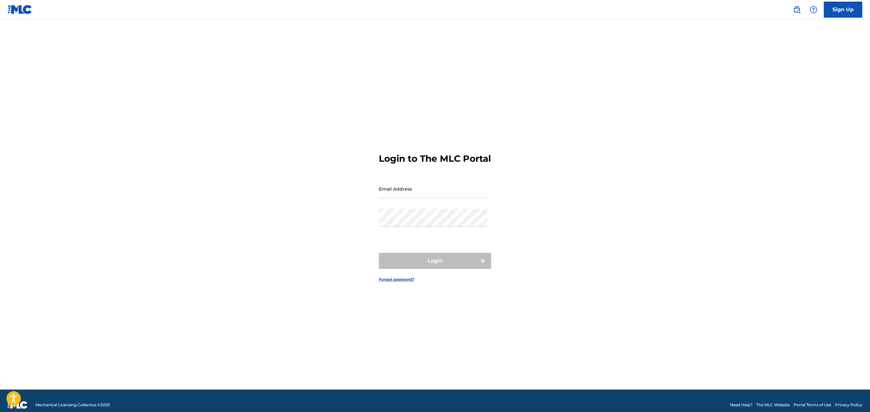
type input "[EMAIL_ADDRESS][DOMAIN_NAME]"
click at [469, 269] on div "Login" at bounding box center [435, 261] width 112 height 16
click at [467, 269] on button "Login" at bounding box center [435, 261] width 112 height 16
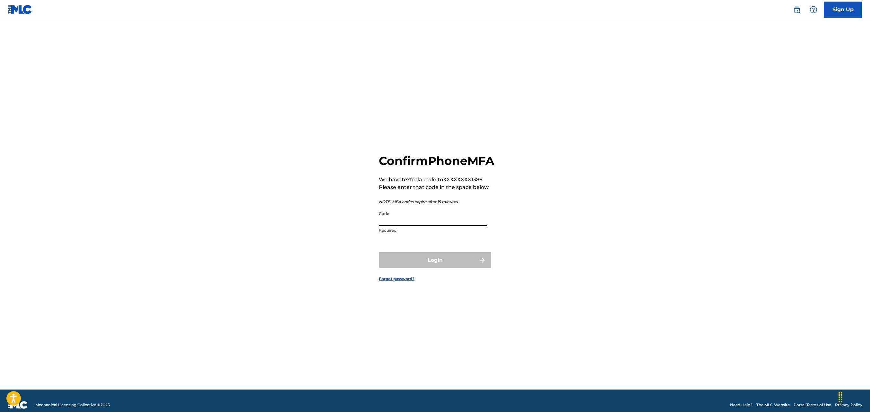
click at [435, 226] on input "Code" at bounding box center [433, 217] width 108 height 18
type input "362589"
click at [379, 252] on button "Login" at bounding box center [435, 260] width 112 height 16
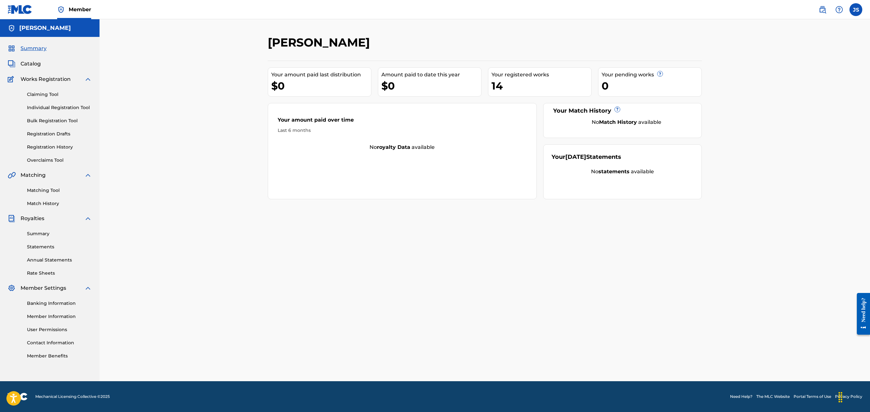
click at [50, 144] on link "Registration History" at bounding box center [59, 147] width 65 height 7
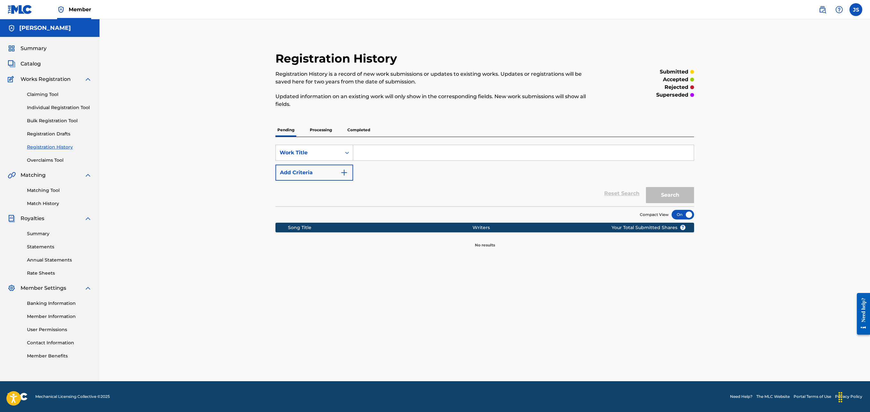
click at [322, 130] on p "Processing" at bounding box center [321, 129] width 26 height 13
click at [352, 130] on p "Completed" at bounding box center [358, 129] width 27 height 13
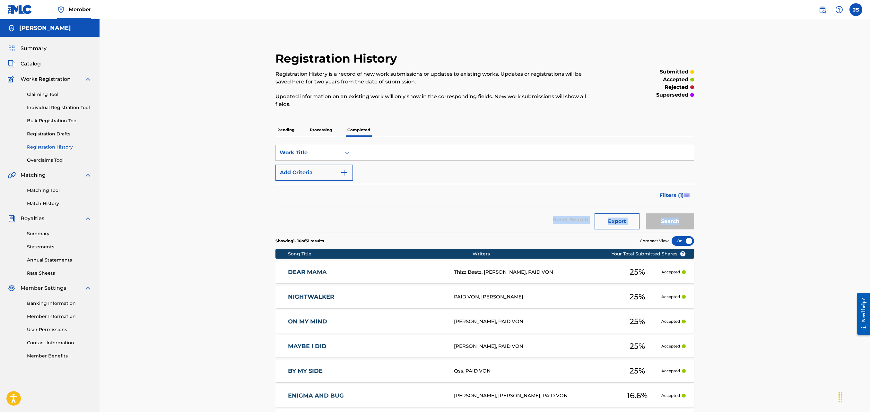
drag, startPoint x: 867, startPoint y: 193, endPoint x: 867, endPoint y: 208, distance: 14.8
click at [867, 208] on div "Registration History Registration History is a record of new work submissions o…" at bounding box center [484, 284] width 770 height 530
drag, startPoint x: 867, startPoint y: 208, endPoint x: 843, endPoint y: 42, distance: 168.0
click at [843, 42] on div "Registration History Registration History is a record of new work submissions o…" at bounding box center [484, 284] width 770 height 530
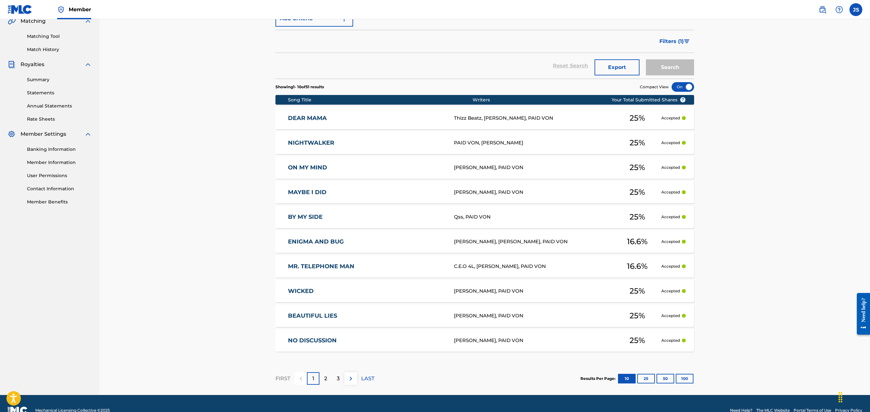
scroll to position [156, 0]
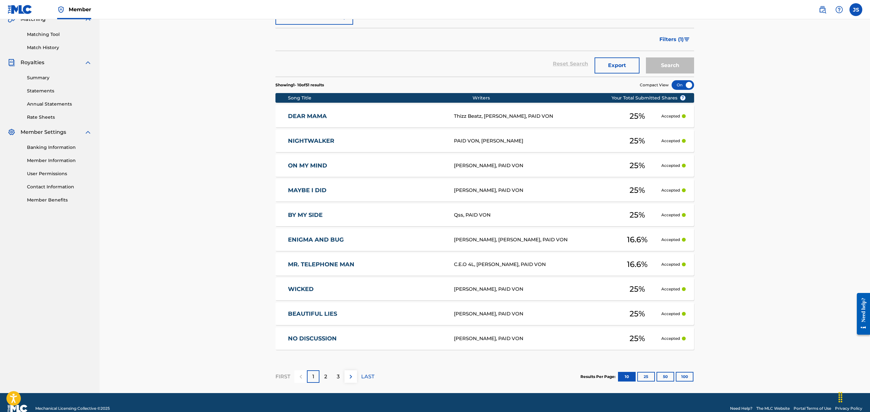
click at [329, 261] on div "MR. TELEPHONE MAN C.E.O 4L, [PERSON_NAME], PAID VON 16.6 % Accepted" at bounding box center [484, 264] width 418 height 22
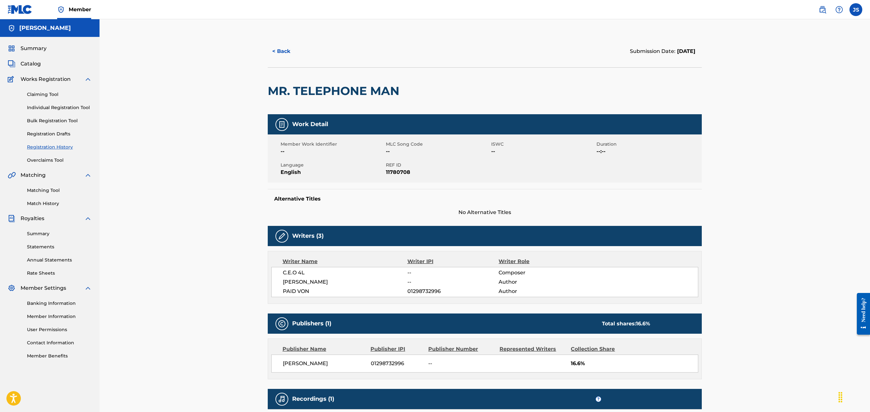
click at [284, 46] on button "< Back" at bounding box center [287, 51] width 39 height 16
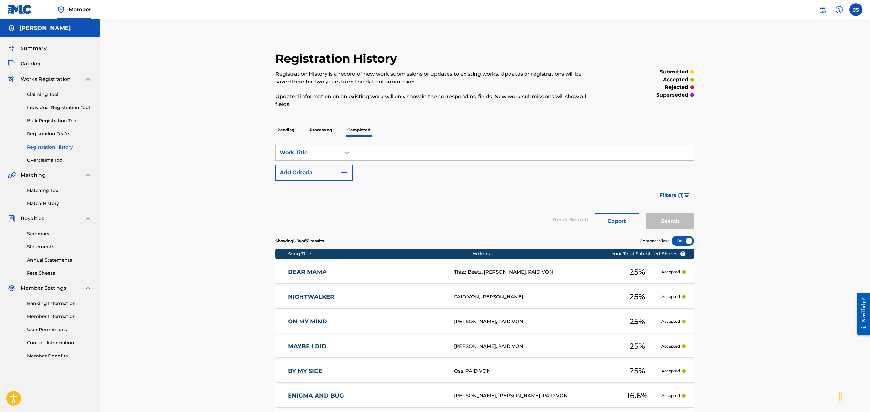
click at [318, 124] on p "Processing" at bounding box center [321, 129] width 26 height 13
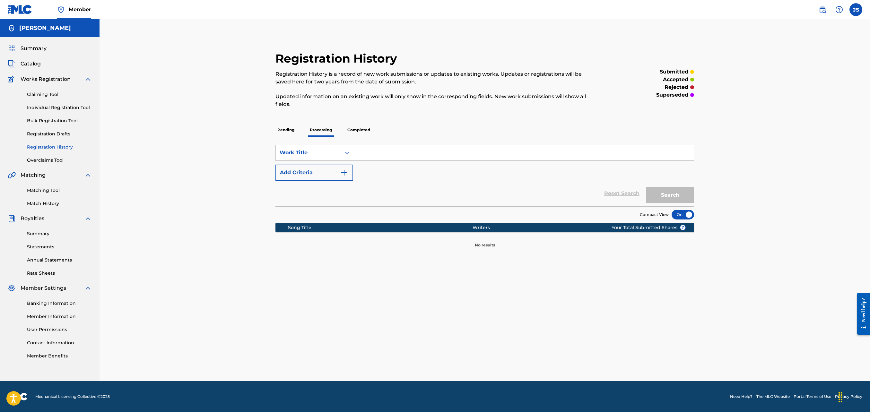
click at [290, 137] on div "Pending Processing Completed" at bounding box center [484, 130] width 418 height 14
click at [286, 134] on p "Pending" at bounding box center [285, 129] width 21 height 13
click at [60, 155] on div "Claiming Tool Individual Registration Tool Bulk Registration Tool Registration …" at bounding box center [50, 123] width 84 height 81
click at [58, 164] on div "Summary Catalog Works Registration Claiming Tool Individual Registration Tool B…" at bounding box center [49, 202] width 99 height 330
click at [55, 162] on link "Overclaims Tool" at bounding box center [59, 160] width 65 height 7
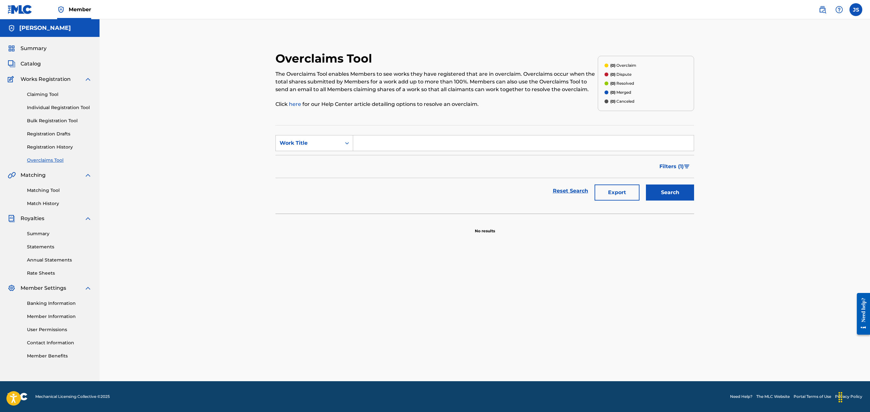
click at [47, 148] on link "Registration History" at bounding box center [59, 147] width 65 height 7
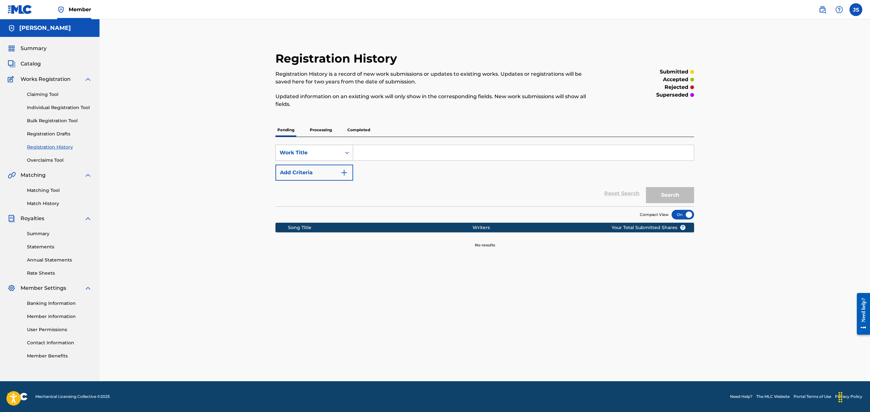
click at [347, 151] on icon "Search Form" at bounding box center [347, 153] width 6 height 6
click at [301, 222] on div "Artist" at bounding box center [314, 217] width 77 height 16
click at [293, 130] on p "Pending" at bounding box center [285, 129] width 21 height 13
click at [331, 128] on p "Processing" at bounding box center [321, 129] width 26 height 13
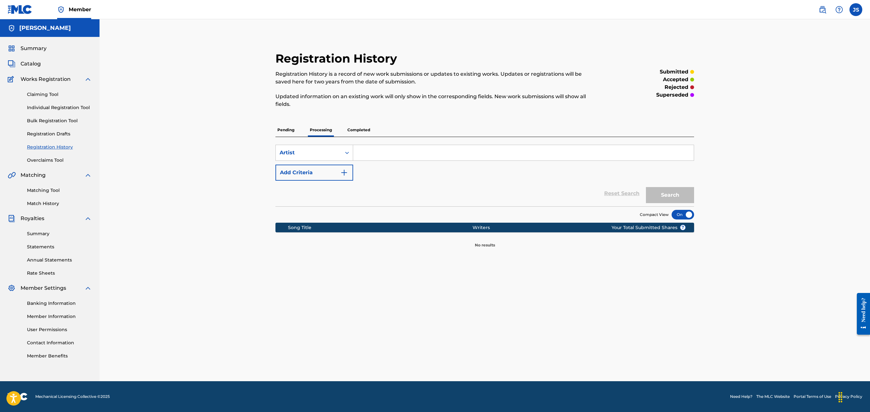
click at [369, 117] on div "Registration History Registration History is a record of new work submissions o…" at bounding box center [485, 149] width 434 height 197
click at [361, 133] on p "Completed" at bounding box center [358, 129] width 27 height 13
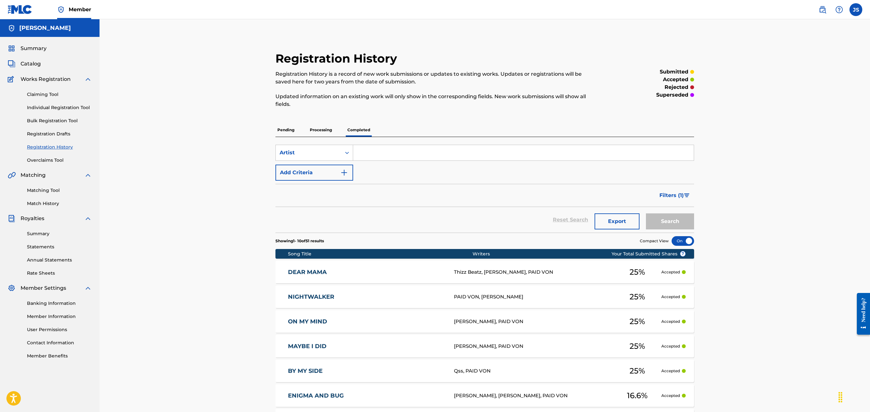
click at [60, 133] on link "Registration Drafts" at bounding box center [59, 134] width 65 height 7
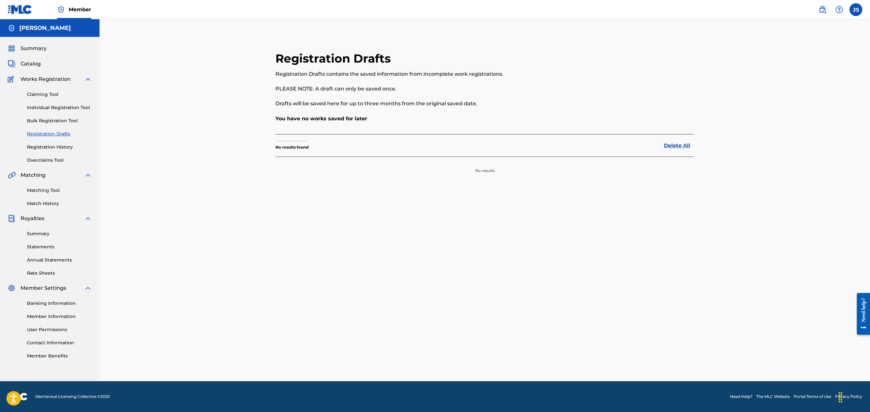
click at [63, 119] on link "Bulk Registration Tool" at bounding box center [59, 120] width 65 height 7
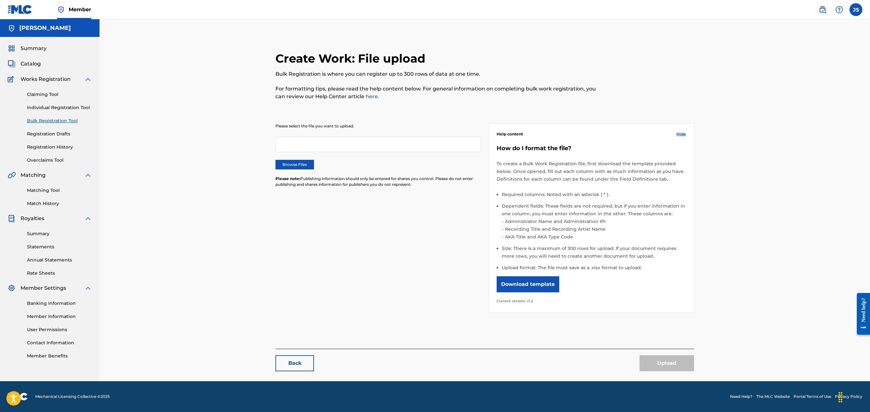
click at [66, 106] on link "Individual Registration Tool" at bounding box center [59, 107] width 65 height 7
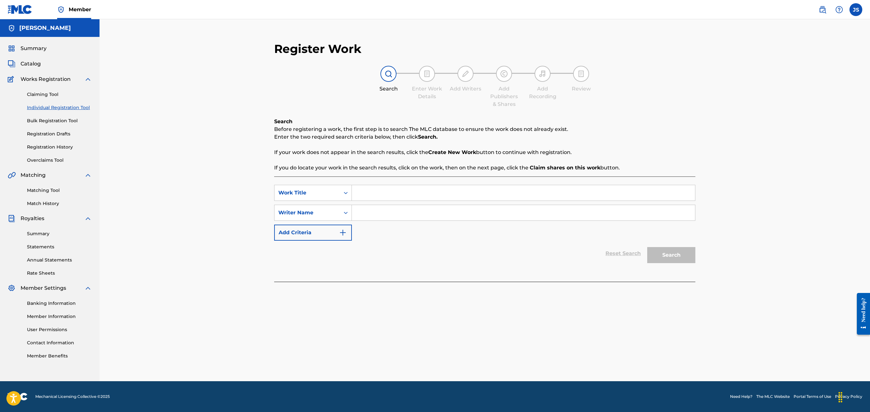
click at [46, 106] on link "Individual Registration Tool" at bounding box center [59, 107] width 65 height 7
click at [47, 96] on link "Claiming Tool" at bounding box center [59, 94] width 65 height 7
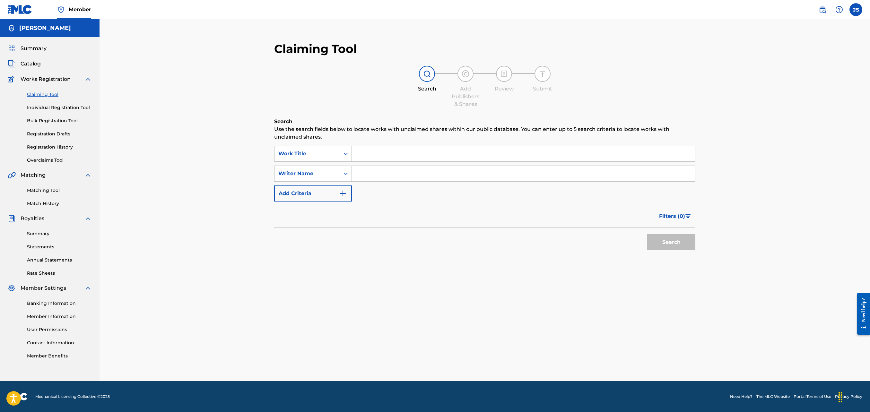
click at [41, 201] on link "Match History" at bounding box center [59, 203] width 65 height 7
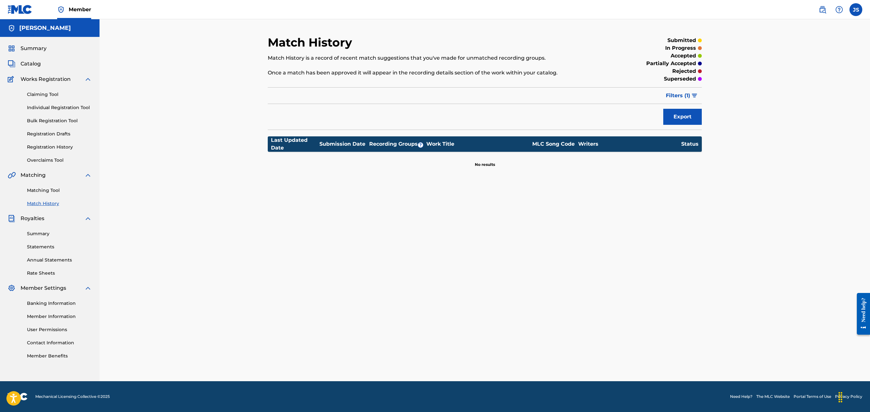
click at [44, 193] on link "Matching Tool" at bounding box center [59, 190] width 65 height 7
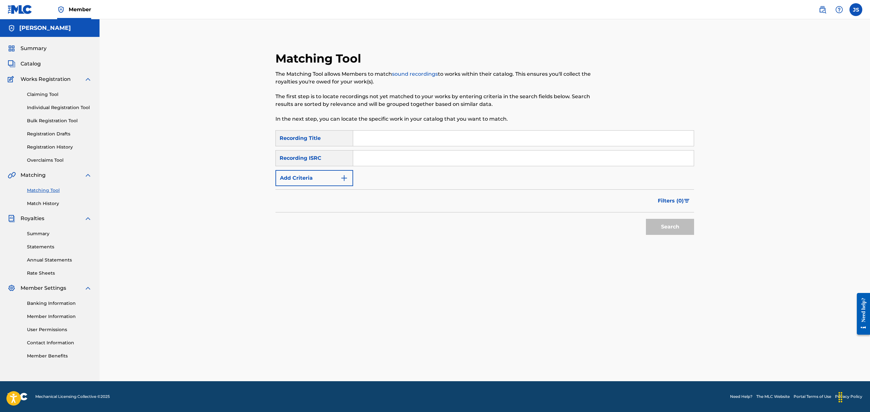
click at [36, 59] on div "Summary Catalog Works Registration Claiming Tool Individual Registration Tool B…" at bounding box center [49, 202] width 99 height 330
click at [36, 62] on span "Catalog" at bounding box center [31, 64] width 20 height 8
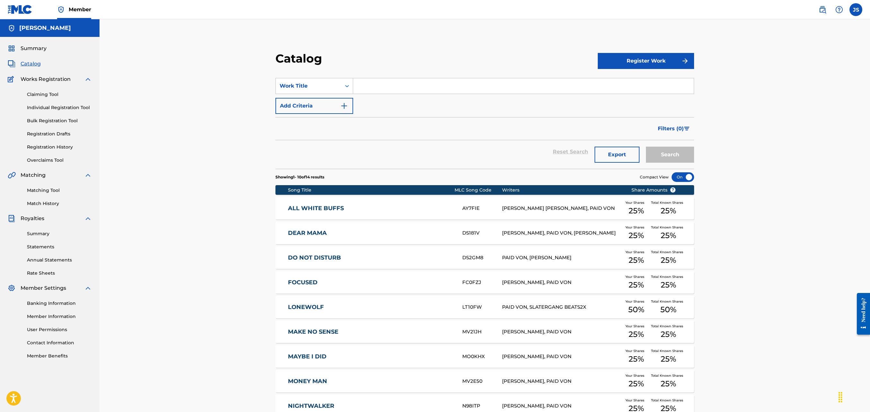
click at [35, 50] on span "Summary" at bounding box center [34, 49] width 26 height 8
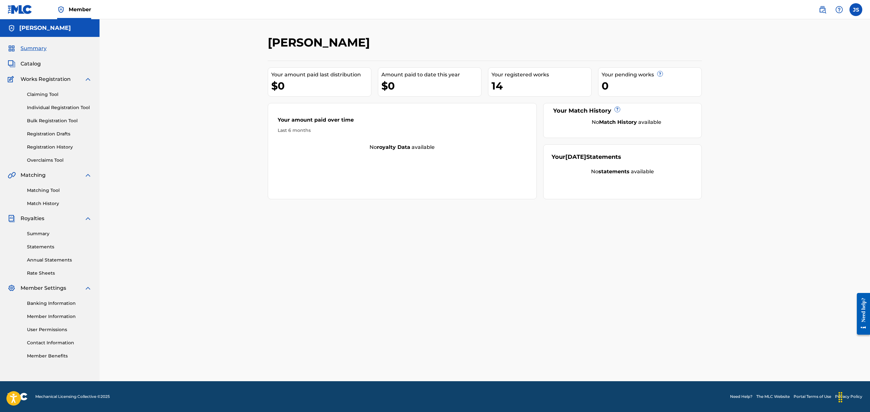
click at [33, 234] on link "Summary" at bounding box center [59, 233] width 65 height 7
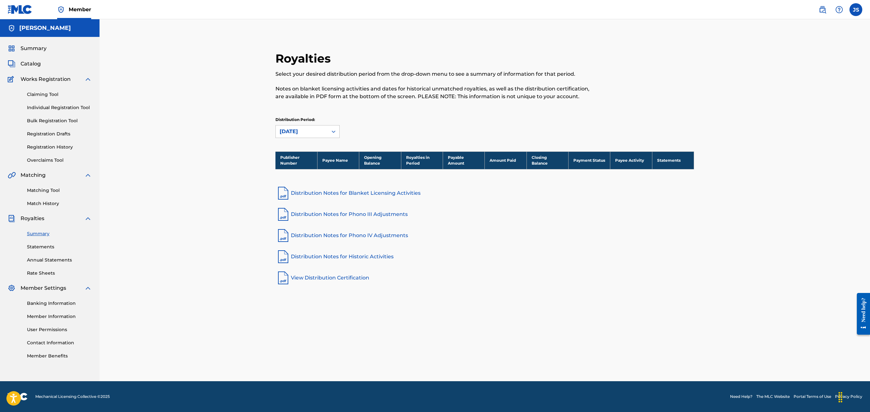
click at [66, 148] on link "Registration History" at bounding box center [59, 147] width 65 height 7
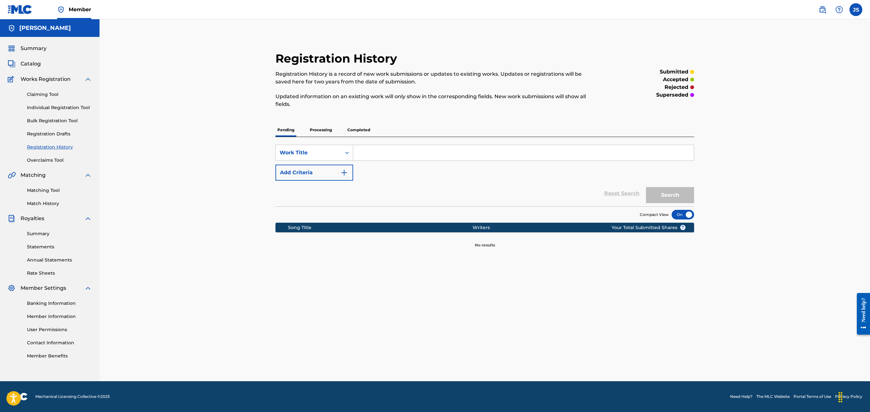
click at [332, 128] on p "Processing" at bounding box center [321, 129] width 26 height 13
click at [359, 131] on p "Completed" at bounding box center [358, 129] width 27 height 13
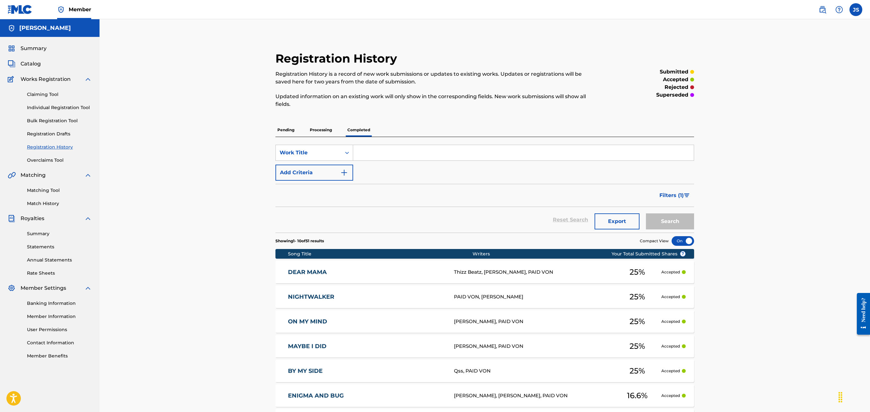
click at [282, 125] on p "Pending" at bounding box center [285, 129] width 21 height 13
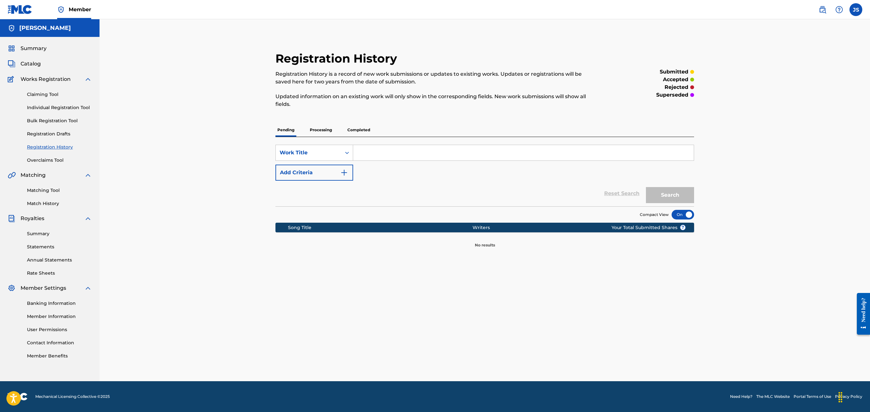
click at [40, 162] on link "Overclaims Tool" at bounding box center [59, 160] width 65 height 7
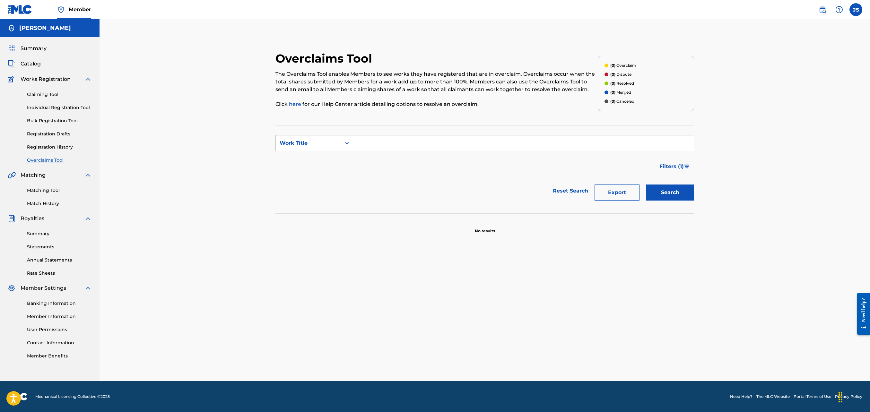
click at [67, 135] on link "Registration Drafts" at bounding box center [59, 134] width 65 height 7
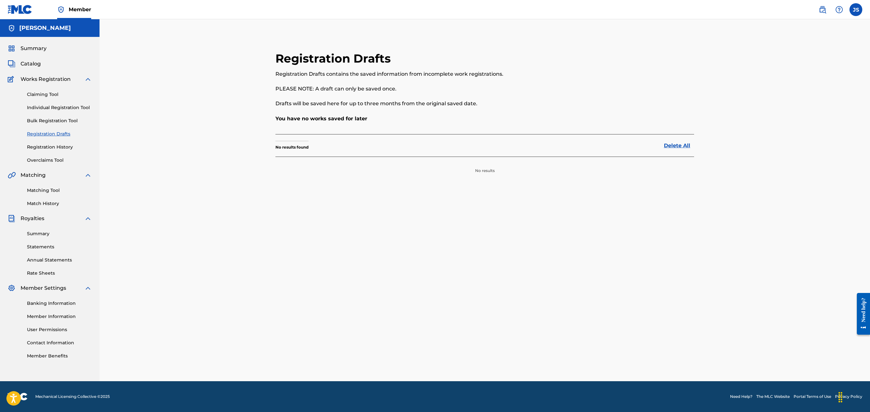
click at [52, 153] on div "Claiming Tool Individual Registration Tool Bulk Registration Tool Registration …" at bounding box center [50, 123] width 84 height 81
click at [71, 144] on link "Registration History" at bounding box center [59, 147] width 65 height 7
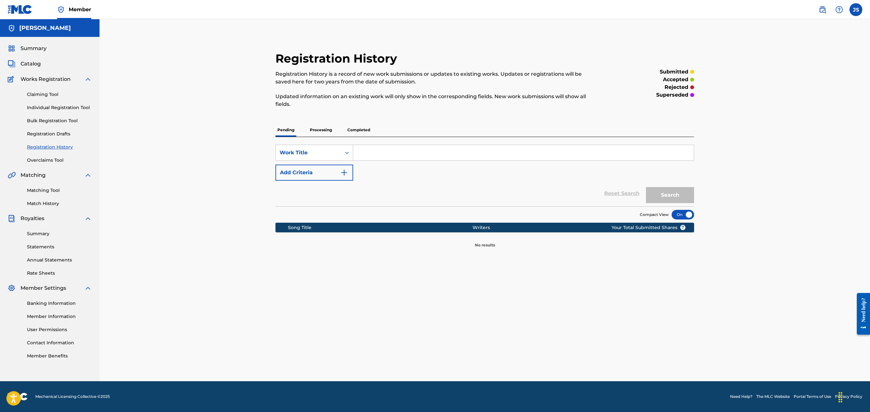
click at [349, 137] on div "Pending Processing Completed" at bounding box center [484, 130] width 418 height 14
click at [360, 130] on p "Completed" at bounding box center [358, 129] width 27 height 13
